Goal: Find specific page/section: Find specific page/section

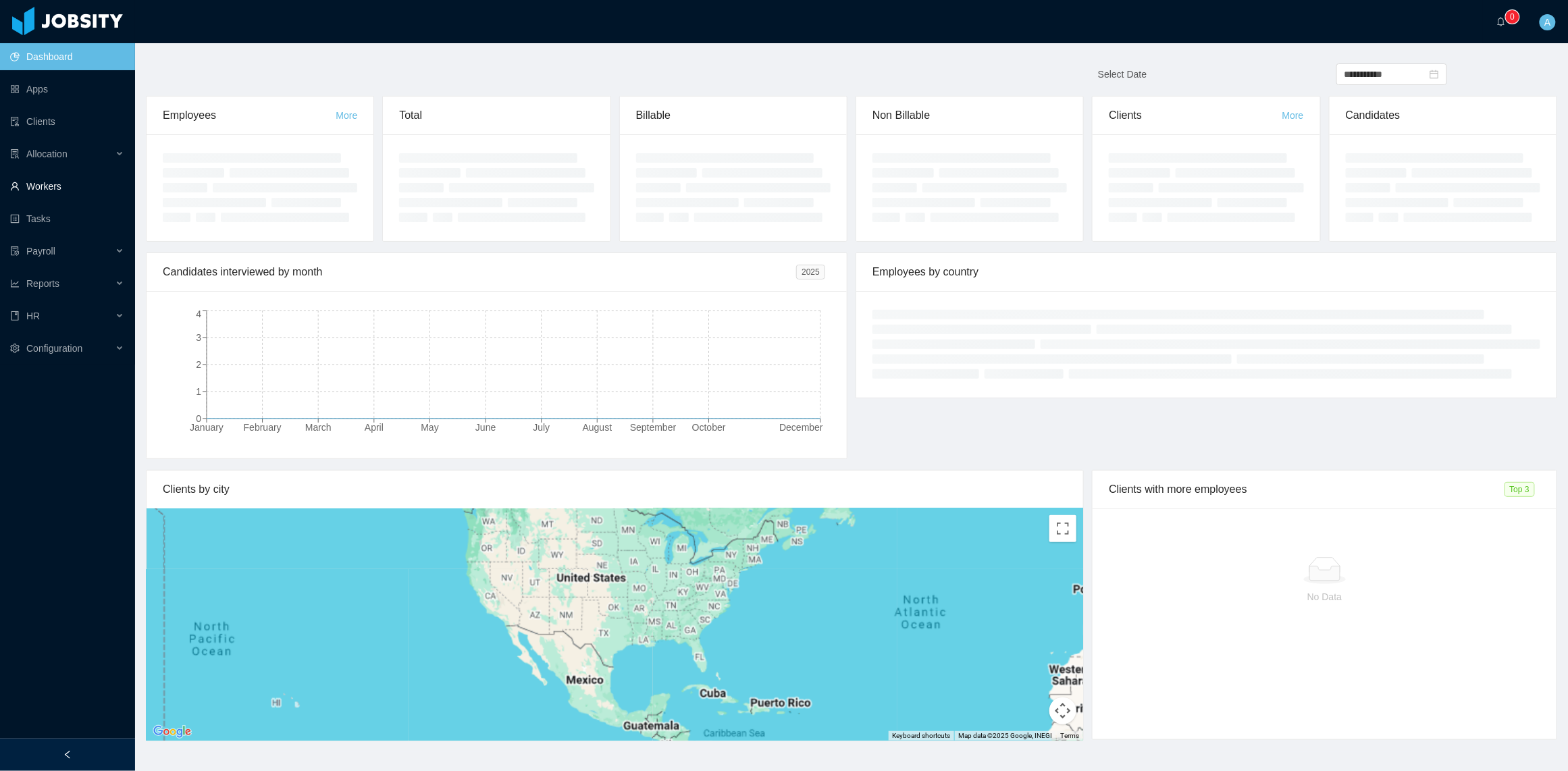
click at [53, 183] on link "Workers" at bounding box center [67, 187] width 114 height 27
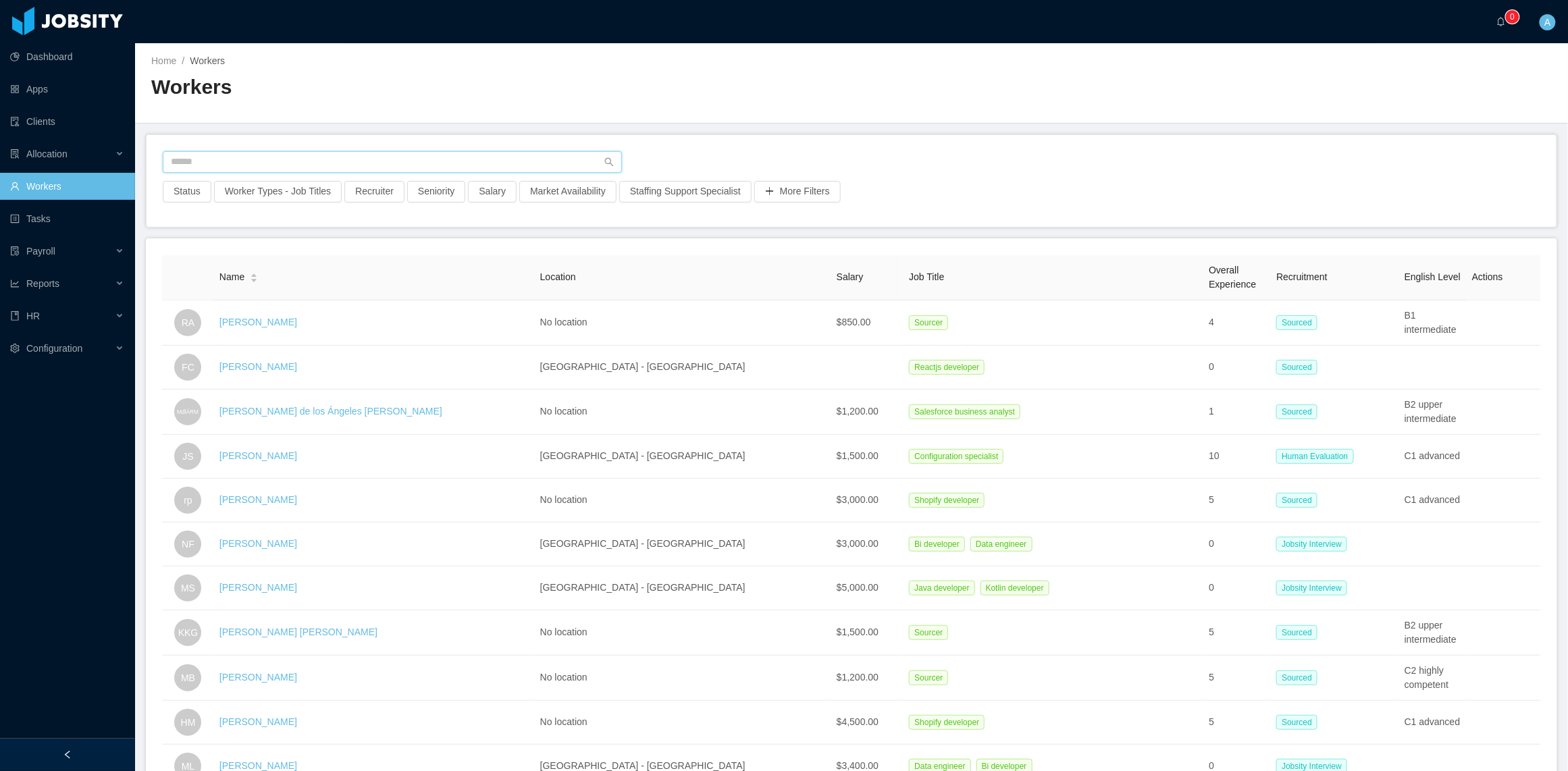
click at [290, 160] on input "text" at bounding box center [392, 162] width 459 height 22
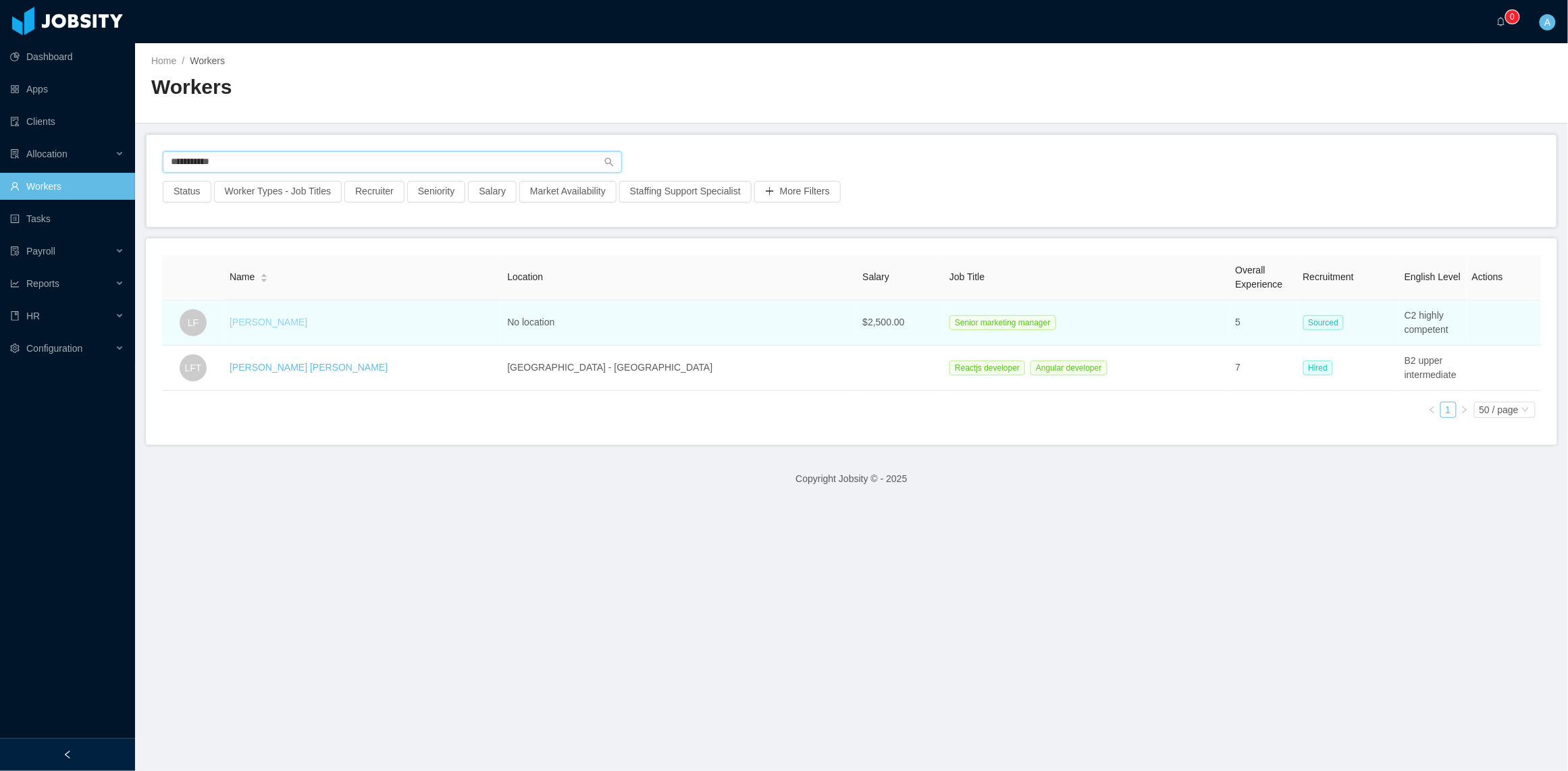
type input "**********"
click at [289, 321] on link "[PERSON_NAME]" at bounding box center [268, 321] width 78 height 10
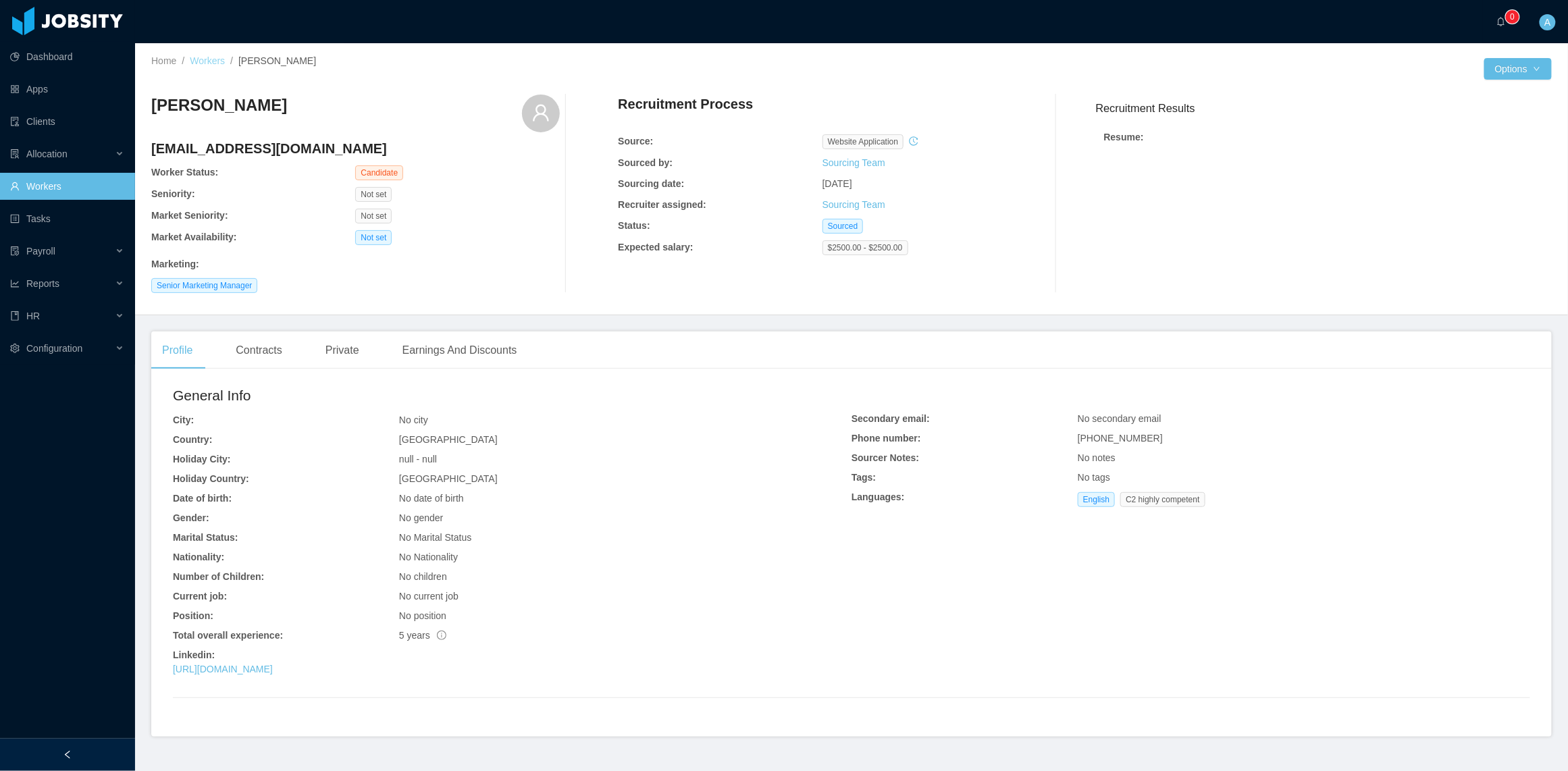
click at [221, 60] on link "Workers" at bounding box center [206, 60] width 35 height 10
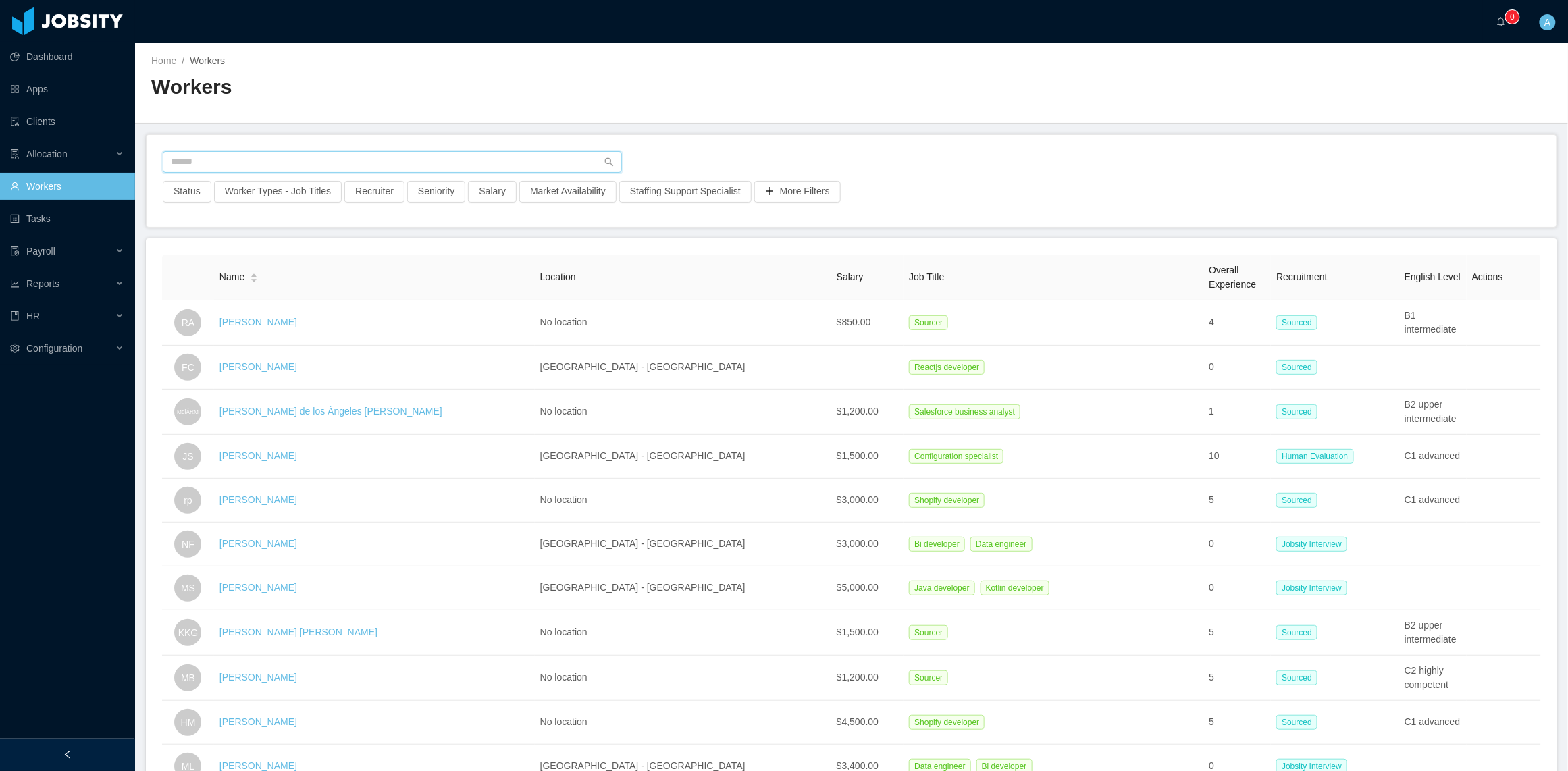
click at [300, 156] on input "text" at bounding box center [392, 162] width 459 height 22
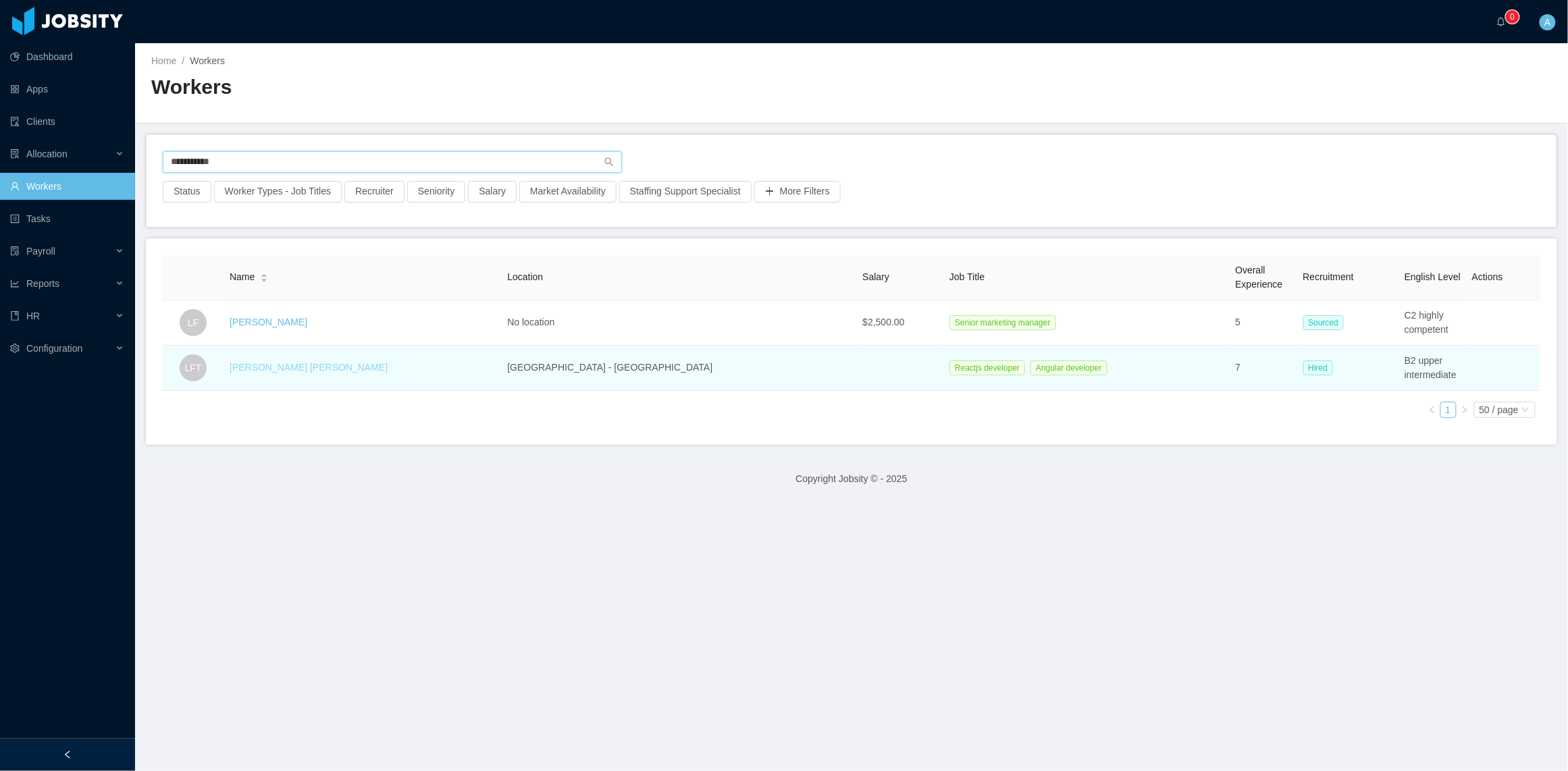
type input "**********"
click at [305, 373] on link "[PERSON_NAME] [PERSON_NAME]" at bounding box center [308, 367] width 158 height 10
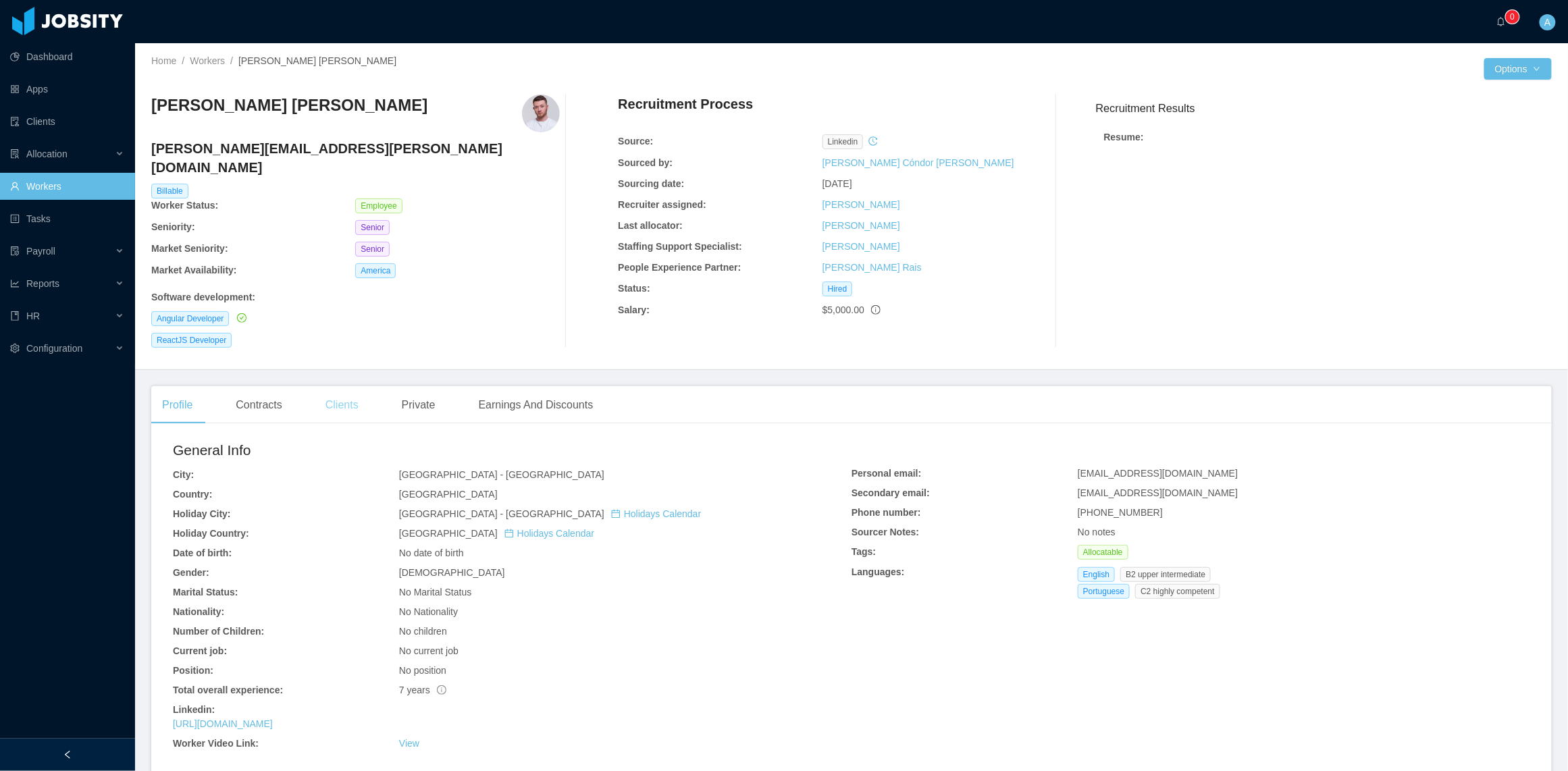
click at [347, 387] on div "Clients" at bounding box center [342, 405] width 55 height 38
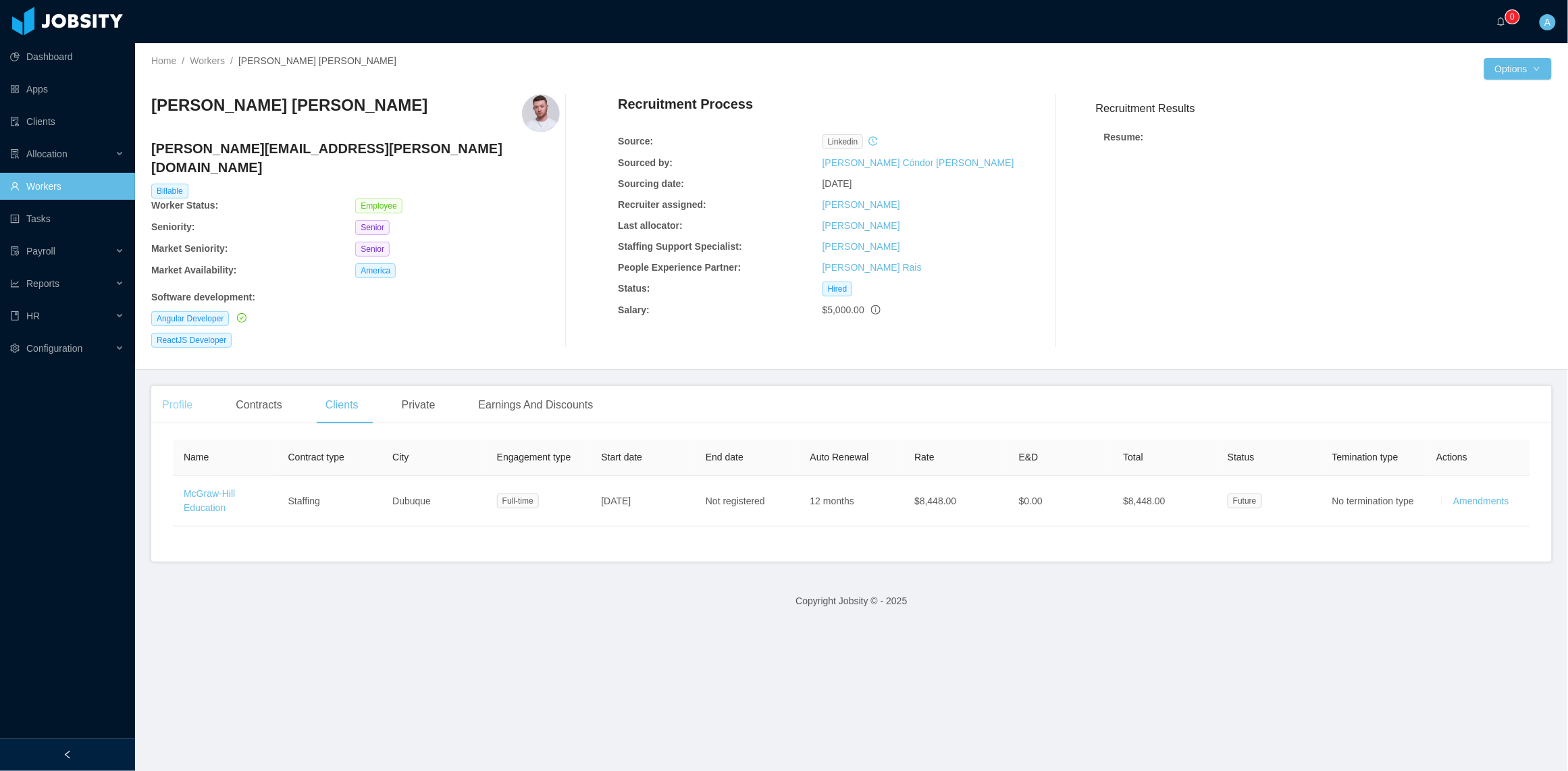
click at [199, 388] on div "Profile" at bounding box center [177, 405] width 52 height 38
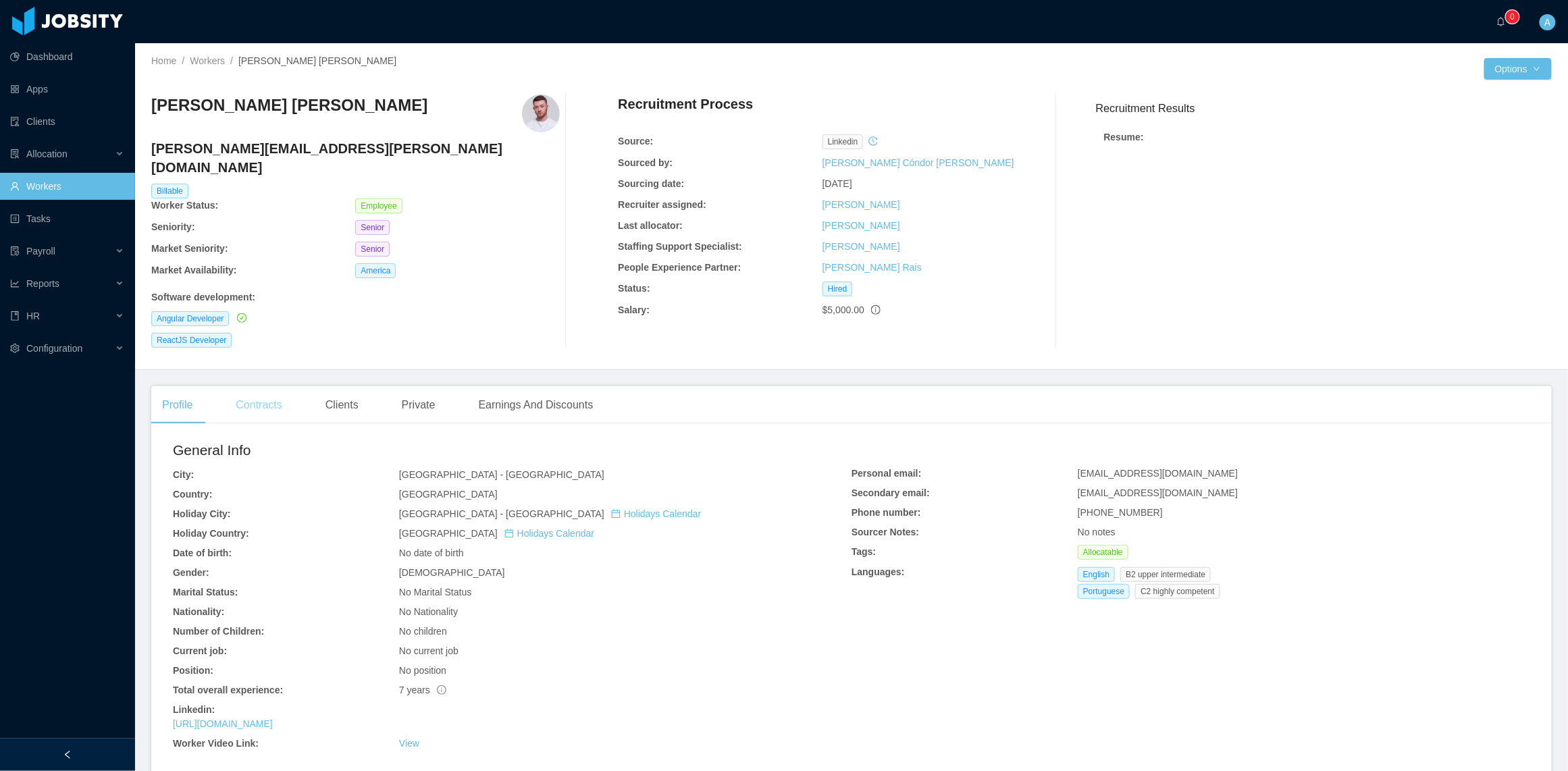
click at [249, 388] on div "Contracts" at bounding box center [258, 405] width 67 height 38
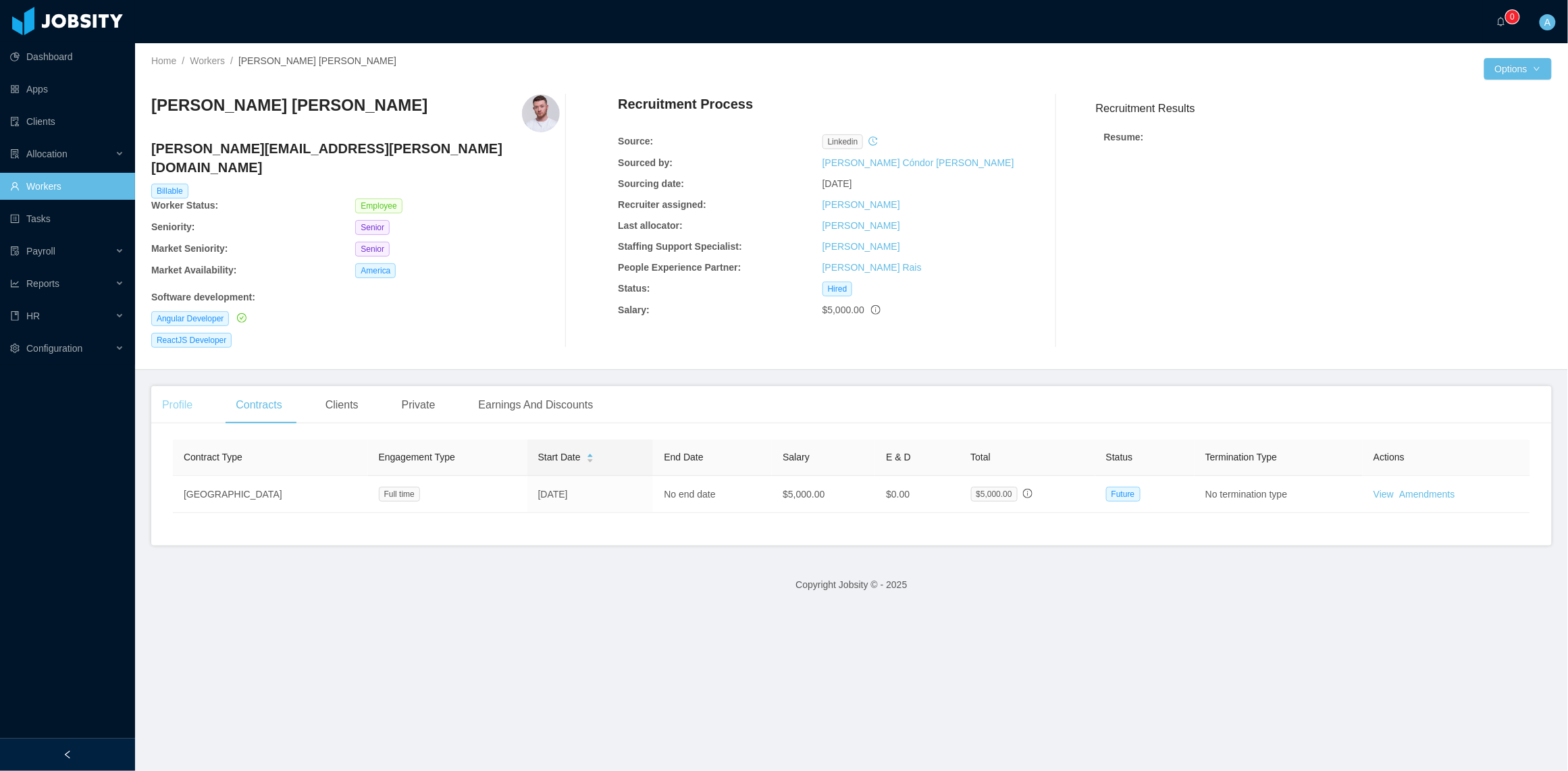
click at [163, 390] on div "Profile" at bounding box center [177, 405] width 52 height 38
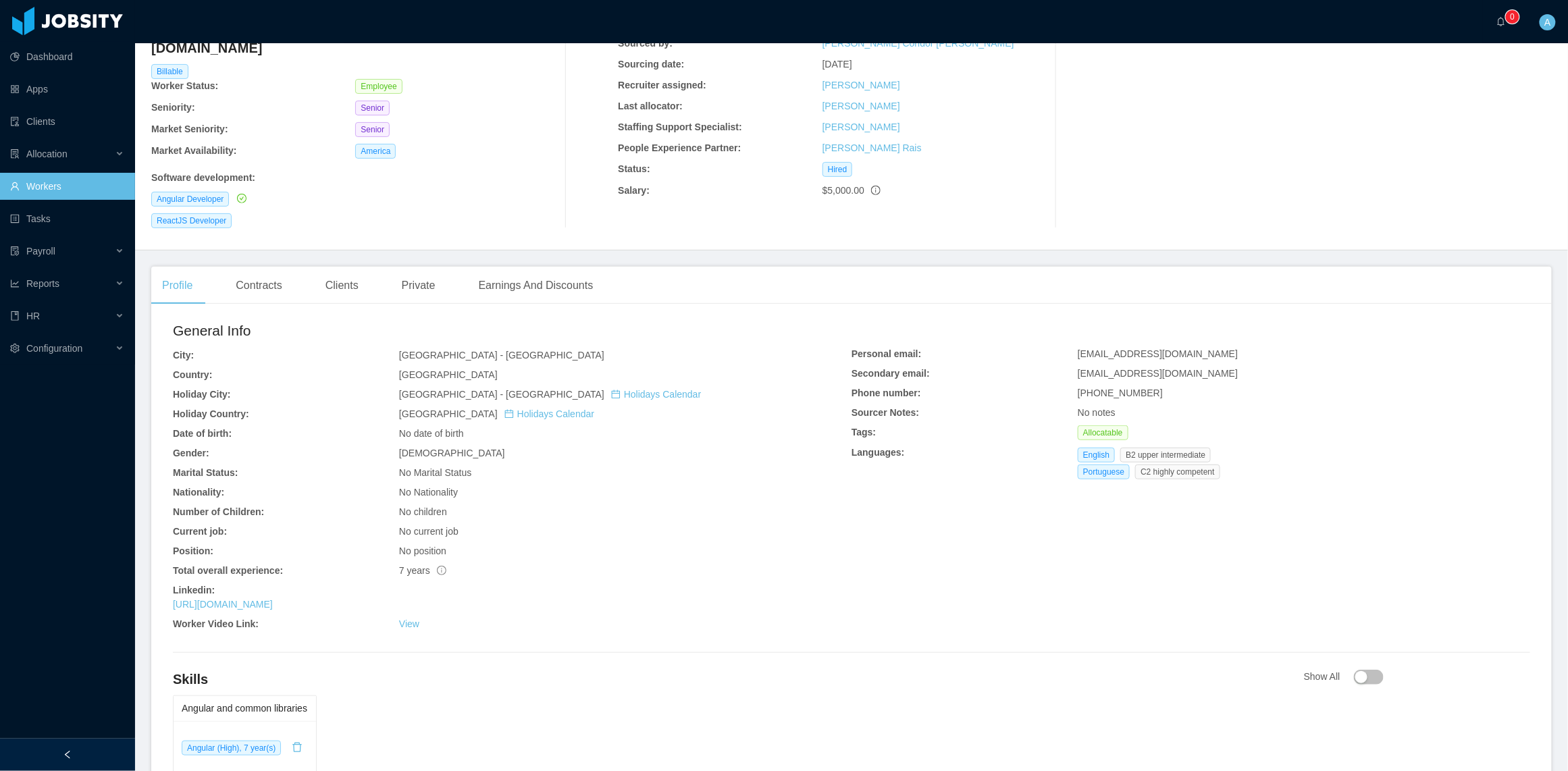
scroll to position [227, 0]
